Goal: Navigation & Orientation: Go to known website

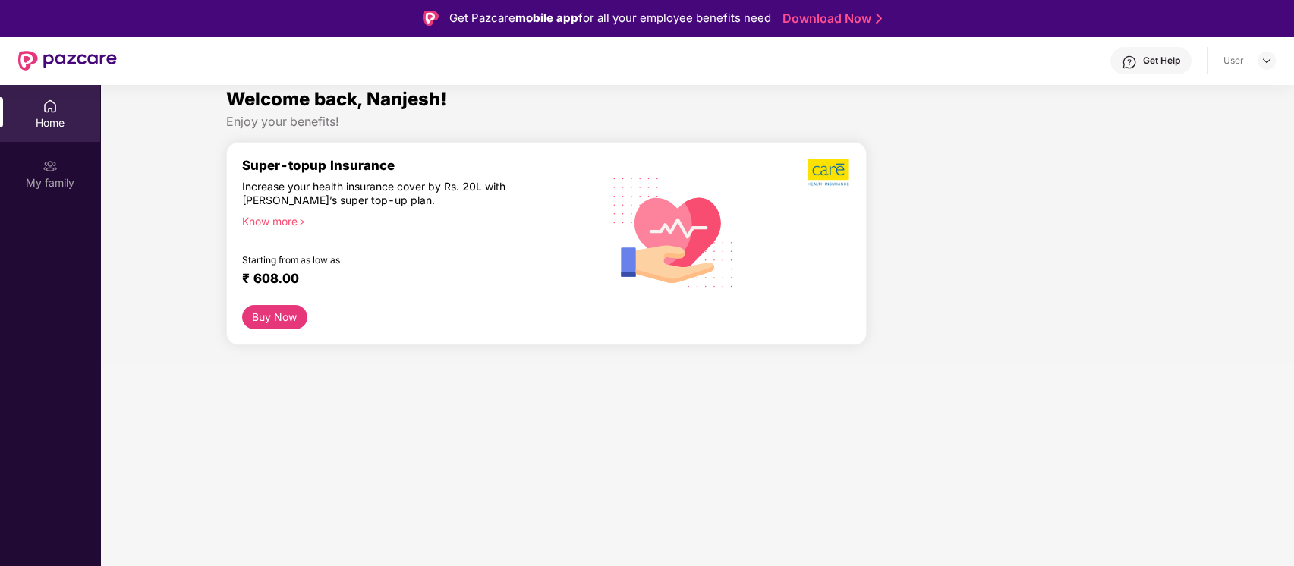
scroll to position [75, 0]
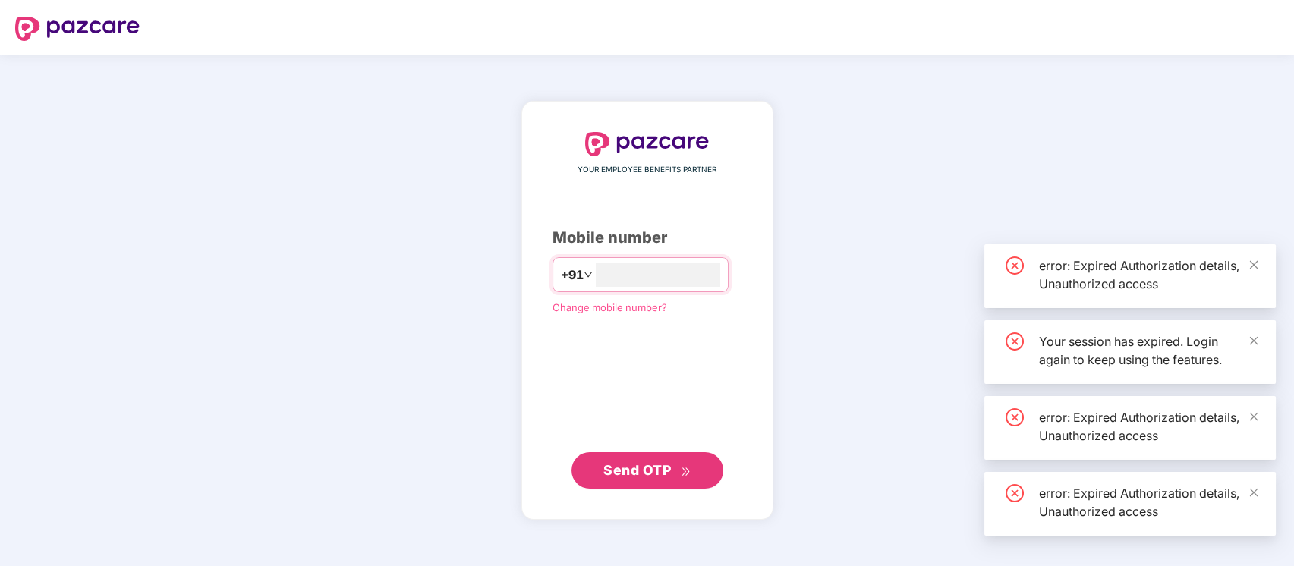
click at [36, 170] on div "YOUR EMPLOYEE BENEFITS PARTNER Mobile number +91 Change mobile number? Send OTP" at bounding box center [647, 311] width 1294 height 512
